Goal: Task Accomplishment & Management: Use online tool/utility

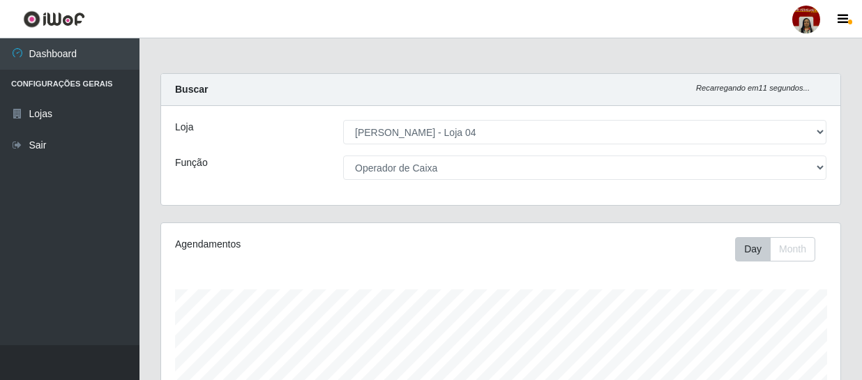
select select "251"
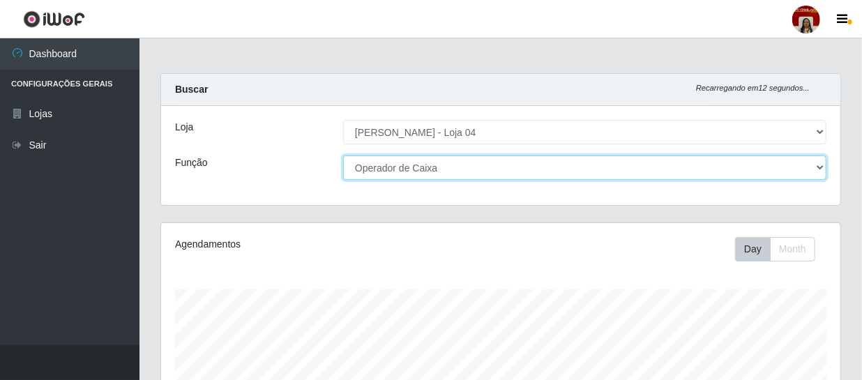
drag, startPoint x: 548, startPoint y: 172, endPoint x: 466, endPoint y: 165, distance: 82.0
click at [545, 172] on select "[Selecione...] ASG ASG + ASG ++ Auxiliar de Depósito Auxiliar de Depósito + Aux…" at bounding box center [584, 168] width 483 height 24
click at [343, 156] on select "[Selecione...] ASG ASG + ASG ++ Auxiliar de Depósito Auxiliar de Depósito + Aux…" at bounding box center [584, 168] width 483 height 24
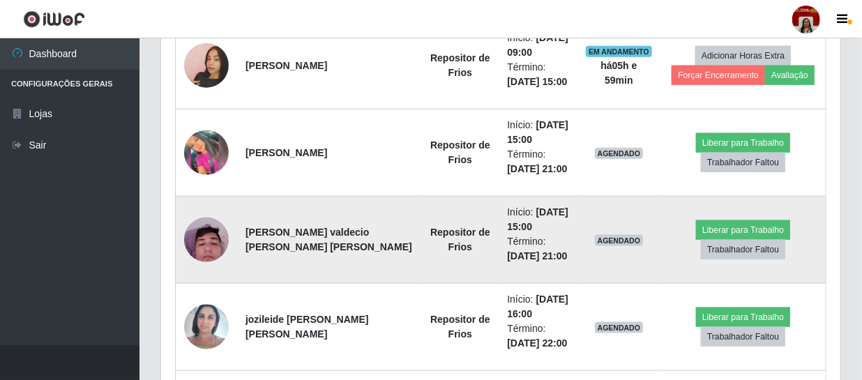
scroll to position [677, 0]
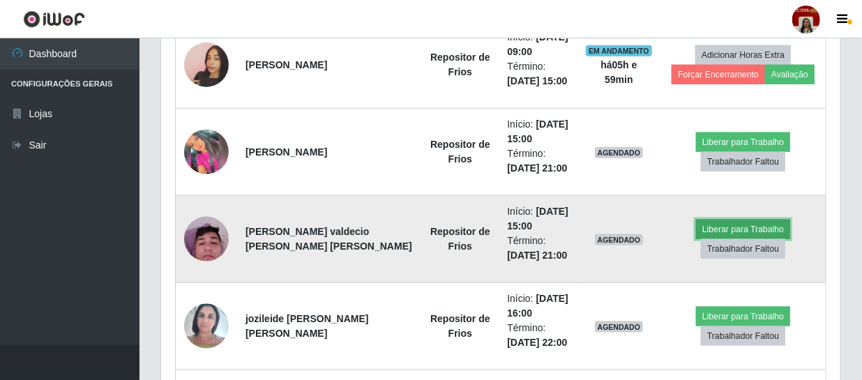
click at [712, 220] on button "Liberar para Trabalho" at bounding box center [743, 230] width 94 height 20
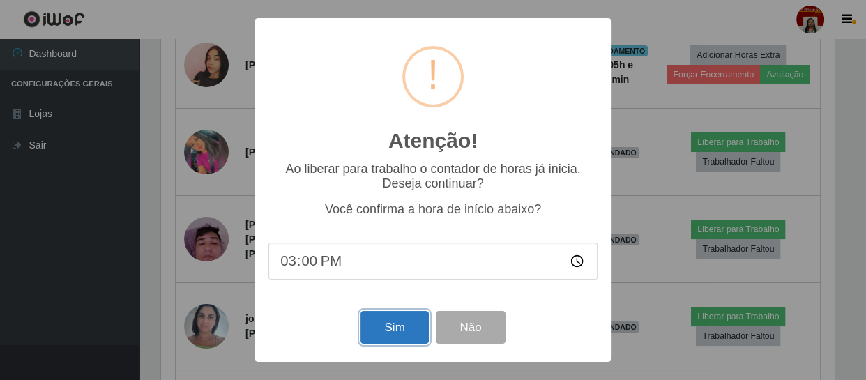
click at [375, 329] on button "Sim" at bounding box center [395, 327] width 68 height 33
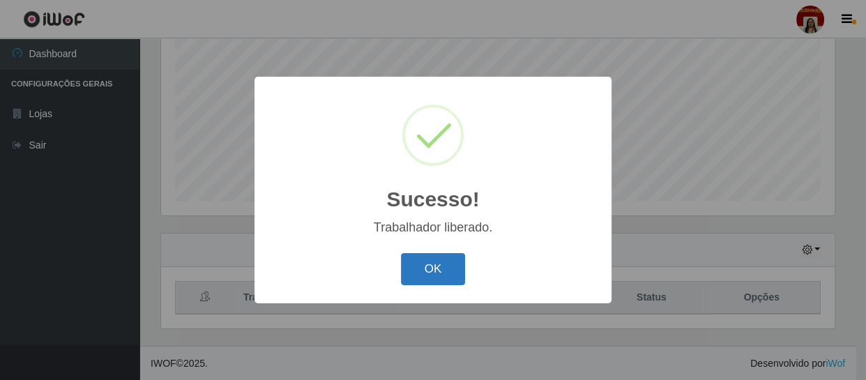
click at [443, 266] on button "OK" at bounding box center [433, 269] width 65 height 33
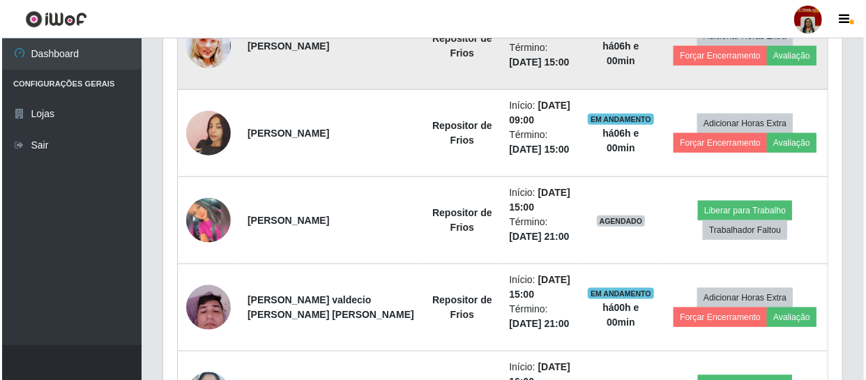
scroll to position [614, 0]
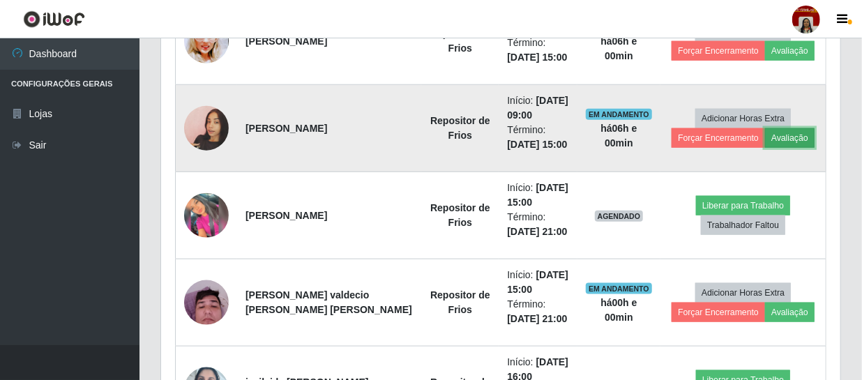
click at [793, 133] on button "Avaliação" at bounding box center [790, 138] width 50 height 20
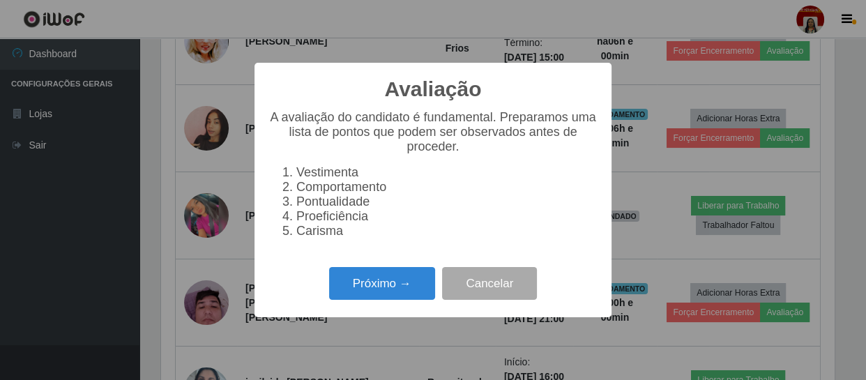
scroll to position [289, 673]
click at [419, 300] on button "Próximo →" at bounding box center [382, 283] width 106 height 33
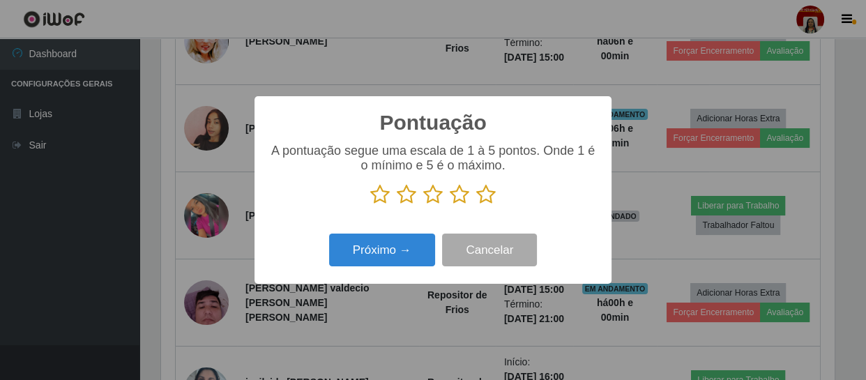
click at [491, 202] on icon at bounding box center [486, 194] width 20 height 21
click at [476, 205] on input "radio" at bounding box center [476, 205] width 0 height 0
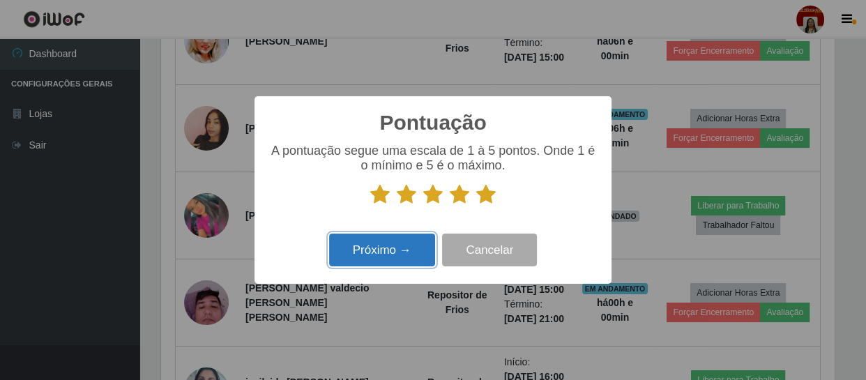
click at [391, 256] on button "Próximo →" at bounding box center [382, 250] width 106 height 33
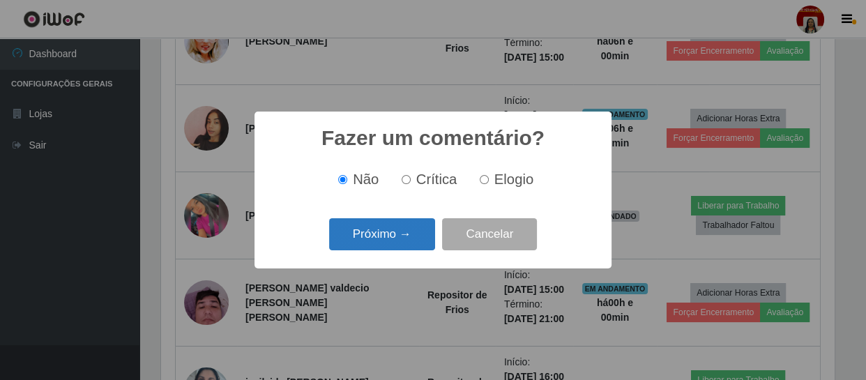
click at [412, 232] on button "Próximo →" at bounding box center [382, 234] width 106 height 33
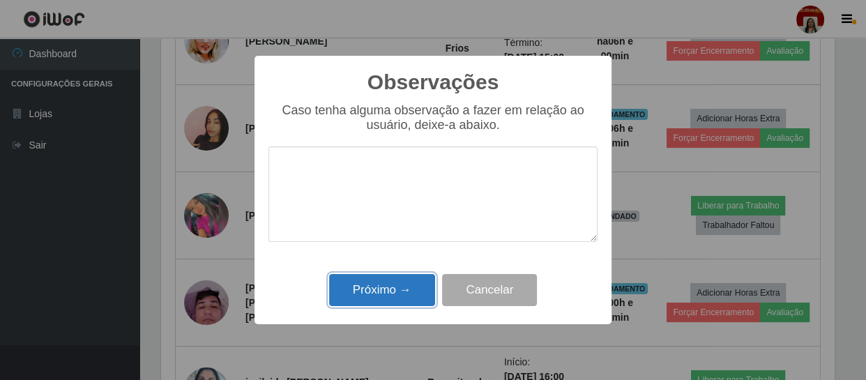
drag, startPoint x: 412, startPoint y: 289, endPoint x: 309, endPoint y: 255, distance: 108.7
click at [410, 289] on button "Próximo →" at bounding box center [382, 290] width 106 height 33
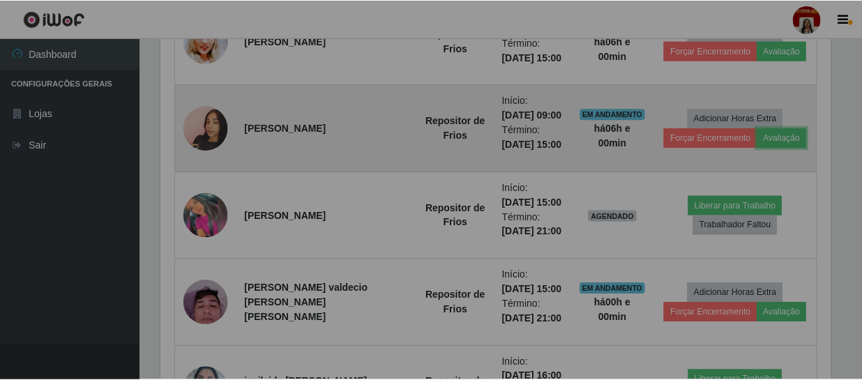
scroll to position [289, 679]
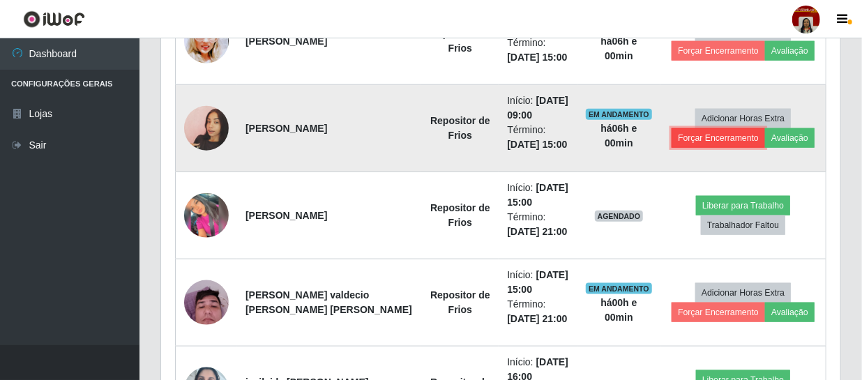
click at [688, 132] on button "Forçar Encerramento" at bounding box center [718, 138] width 93 height 20
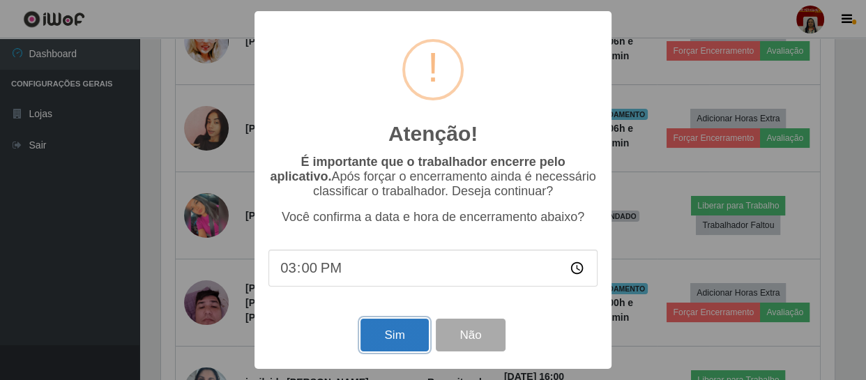
click at [384, 338] on button "Sim" at bounding box center [395, 335] width 68 height 33
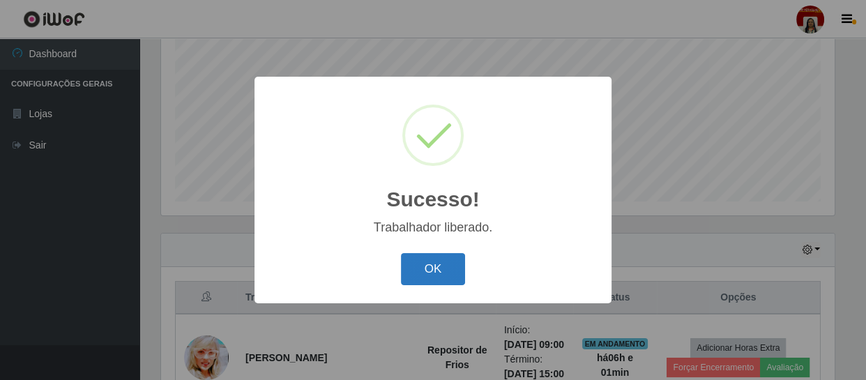
click at [430, 265] on button "OK" at bounding box center [433, 269] width 65 height 33
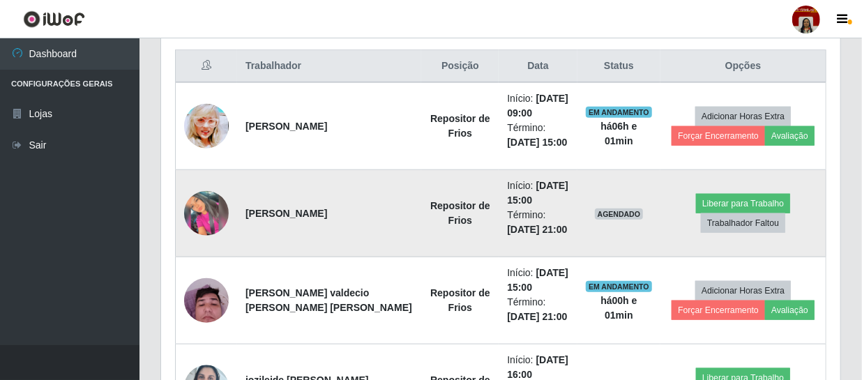
scroll to position [551, 0]
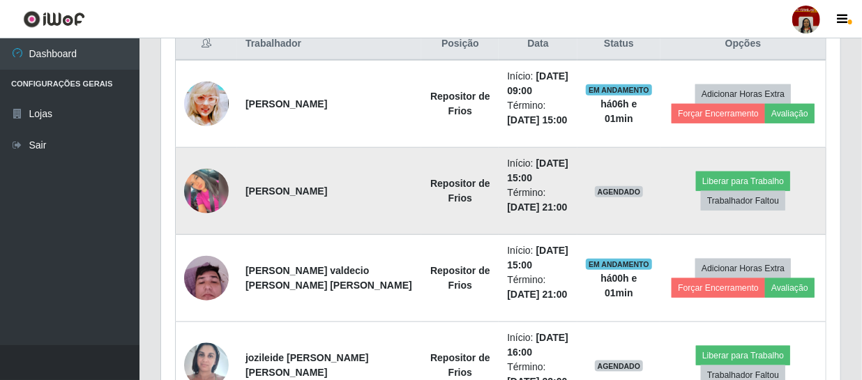
click at [715, 166] on td "Liberar para Trabalho Trabalhador Faltou" at bounding box center [743, 191] width 165 height 87
click at [712, 183] on button "Liberar para Trabalho" at bounding box center [743, 182] width 94 height 20
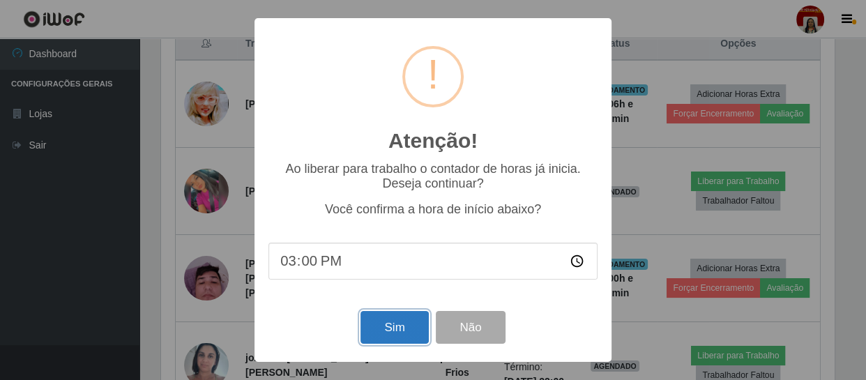
click at [417, 331] on button "Sim" at bounding box center [395, 327] width 68 height 33
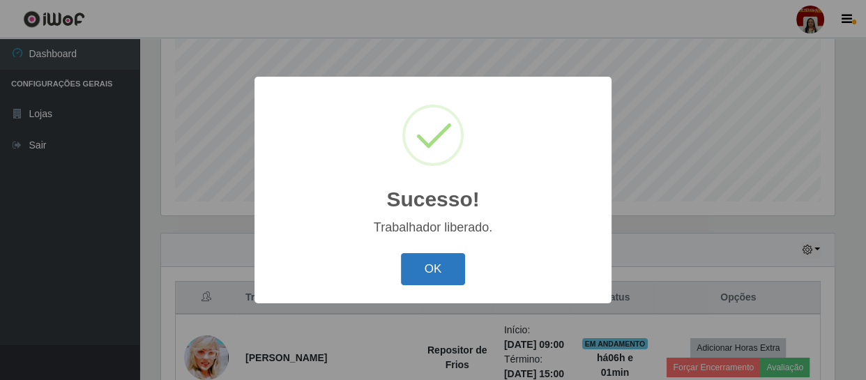
click at [442, 274] on button "OK" at bounding box center [433, 269] width 65 height 33
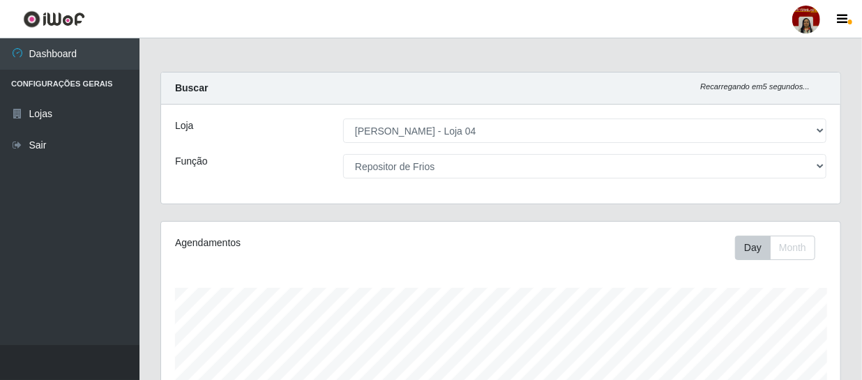
scroll to position [0, 0]
drag, startPoint x: 517, startPoint y: 202, endPoint x: 459, endPoint y: 250, distance: 75.3
click at [459, 250] on div "Day Month" at bounding box center [641, 249] width 392 height 24
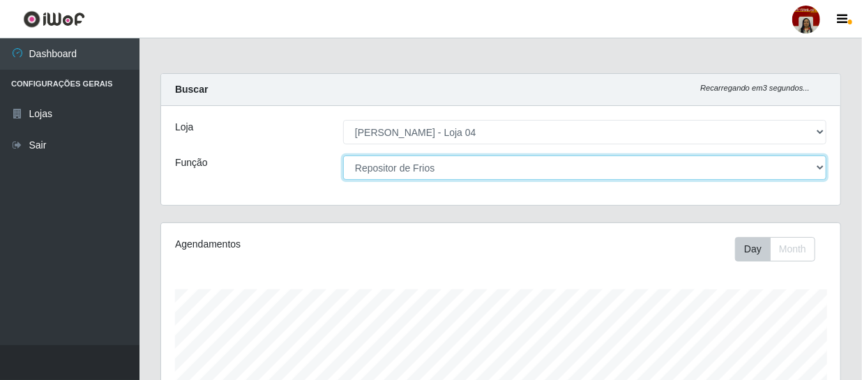
click at [808, 165] on select "[Selecione...] ASG ASG + ASG ++ Auxiliar de Depósito Auxiliar de Depósito + Aux…" at bounding box center [584, 168] width 483 height 24
select select "22"
click at [343, 156] on select "[Selecione...] ASG ASG + ASG ++ Auxiliar de Depósito Auxiliar de Depósito + Aux…" at bounding box center [584, 168] width 483 height 24
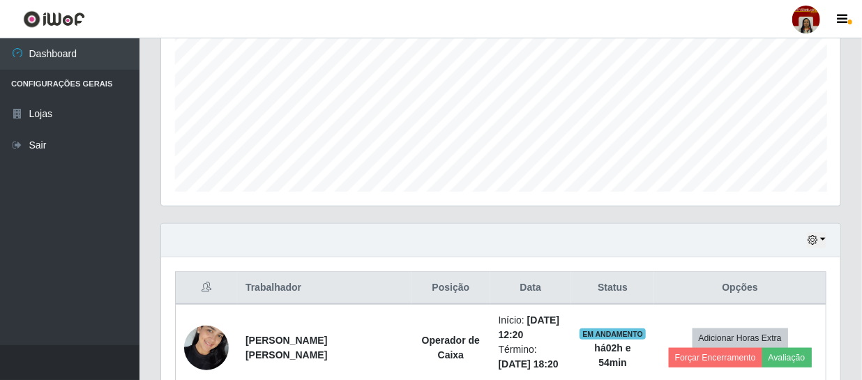
scroll to position [170, 0]
